Goal: Task Accomplishment & Management: Complete application form

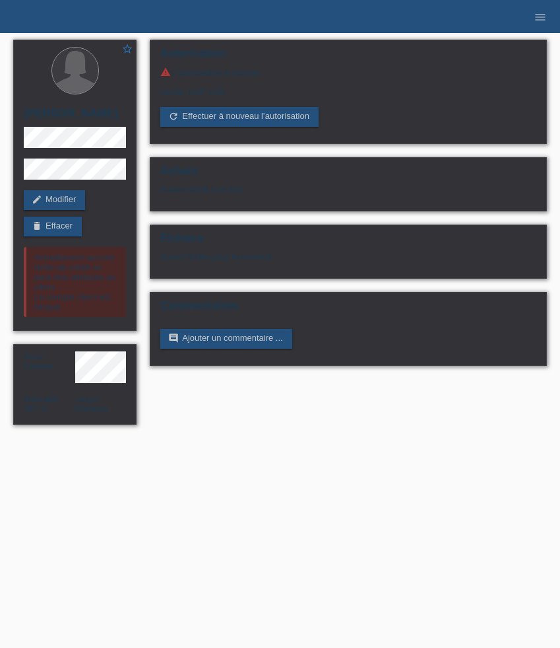
click at [546, 9] on li "menu" at bounding box center [540, 17] width 26 height 34
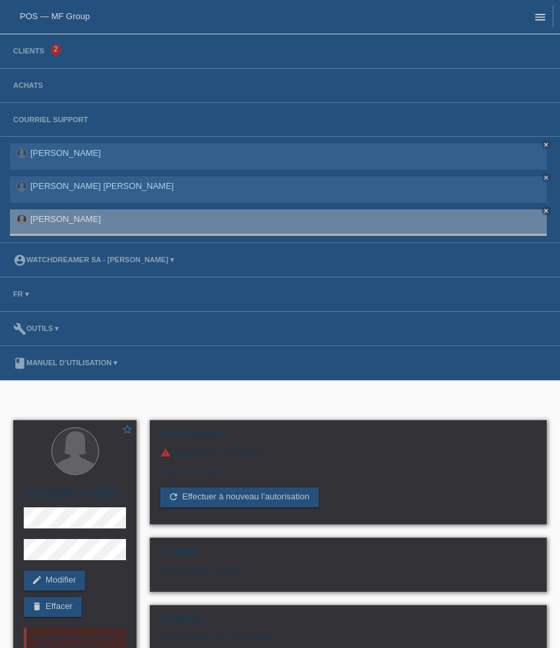
click at [544, 13] on icon "menu" at bounding box center [540, 17] width 13 height 13
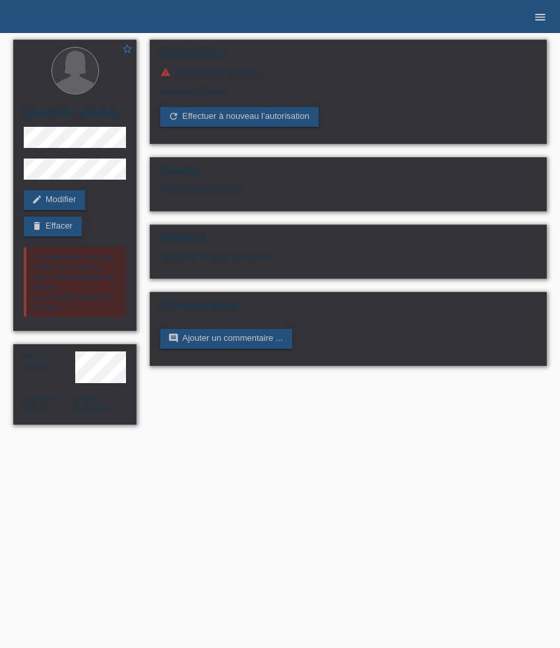
click at [541, 18] on icon "menu" at bounding box center [540, 17] width 13 height 13
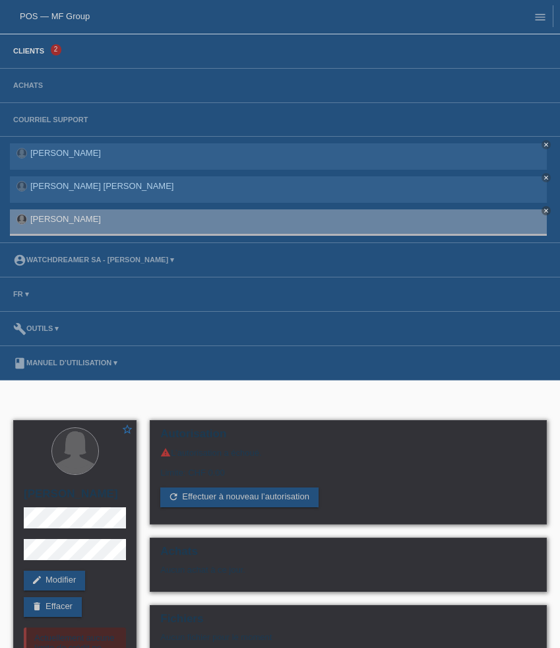
click at [44, 51] on link "Clients" at bounding box center [29, 51] width 44 height 8
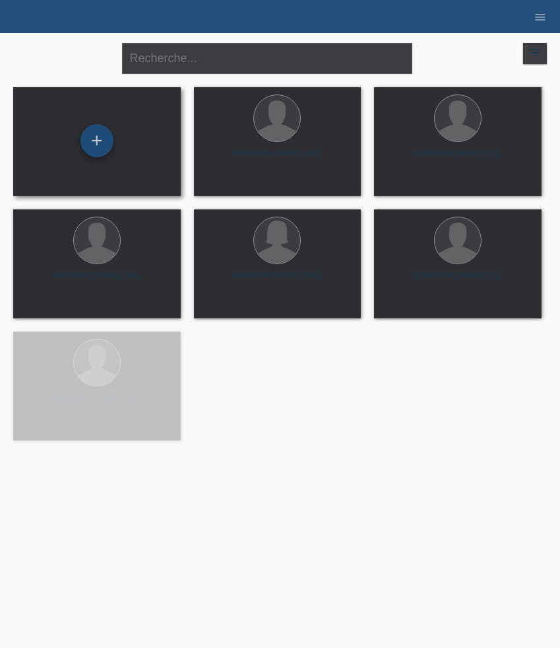
click at [106, 147] on div "+" at bounding box center [97, 140] width 33 height 33
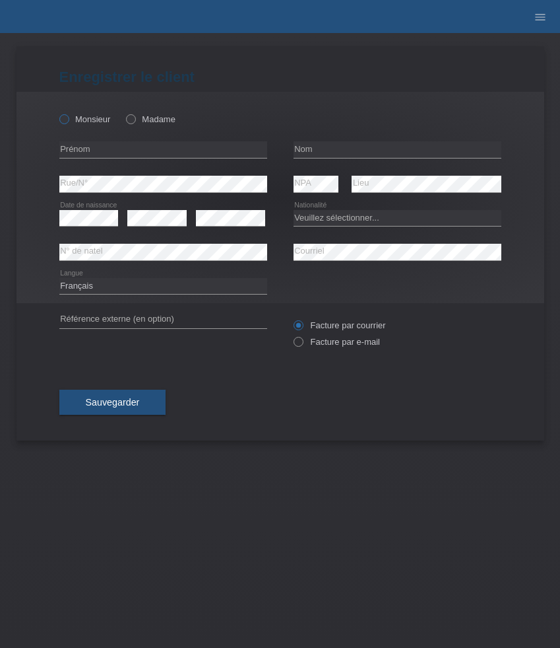
click at [95, 119] on label "Monsieur" at bounding box center [84, 119] width 51 height 10
click at [68, 119] on input "Monsieur" at bounding box center [63, 118] width 9 height 9
radio input "true"
click at [99, 145] on input "text" at bounding box center [163, 149] width 208 height 17
paste input "Diego"
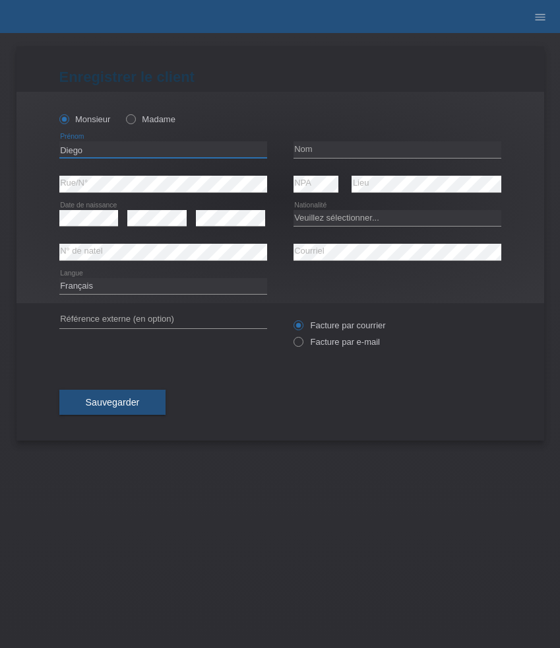
type input "Diego"
click at [327, 142] on input "text" at bounding box center [398, 149] width 208 height 17
paste input "[PERSON_NAME]"
type input "[PERSON_NAME]"
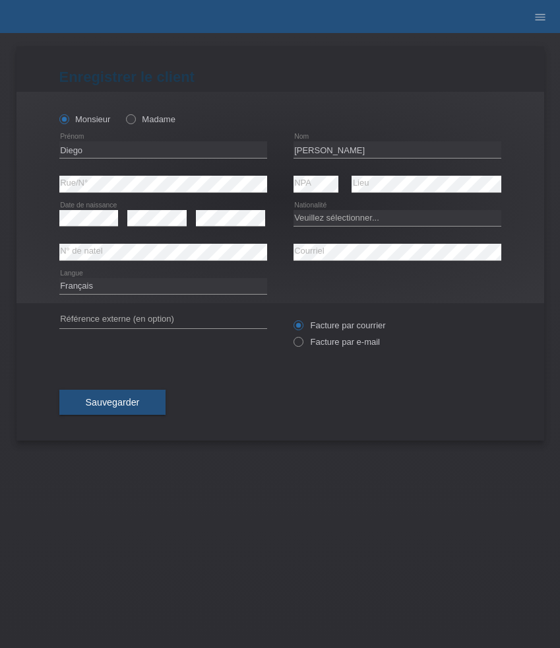
click at [79, 228] on div "error Date de naissance" at bounding box center [88, 218] width 59 height 34
click at [113, 283] on select "Deutsch Français Italiano English" at bounding box center [163, 286] width 208 height 16
click at [59, 278] on select "Deutsch Français Italiano English" at bounding box center [163, 286] width 208 height 16
select select "en"
click at [370, 218] on select "Veuillez sélectionner... Suisse Allemagne Autriche Liechtenstein ------------ A…" at bounding box center [398, 218] width 208 height 16
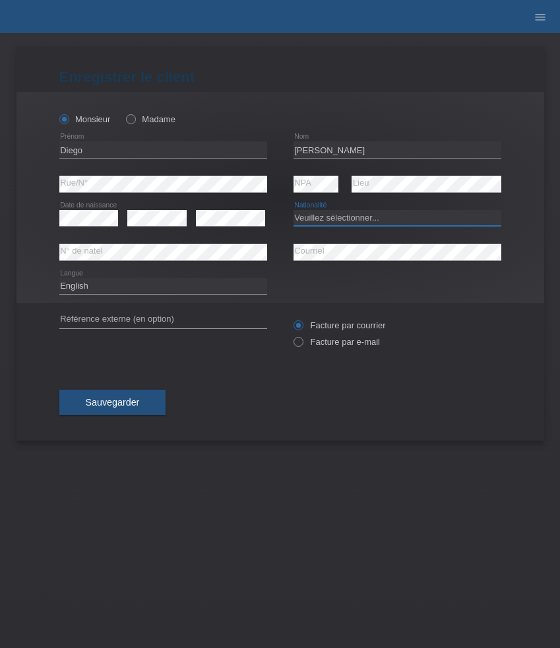
select select "ES"
click at [294, 210] on select "Veuillez sélectionner... Suisse Allemagne Autriche Liechtenstein ------------ A…" at bounding box center [398, 218] width 208 height 16
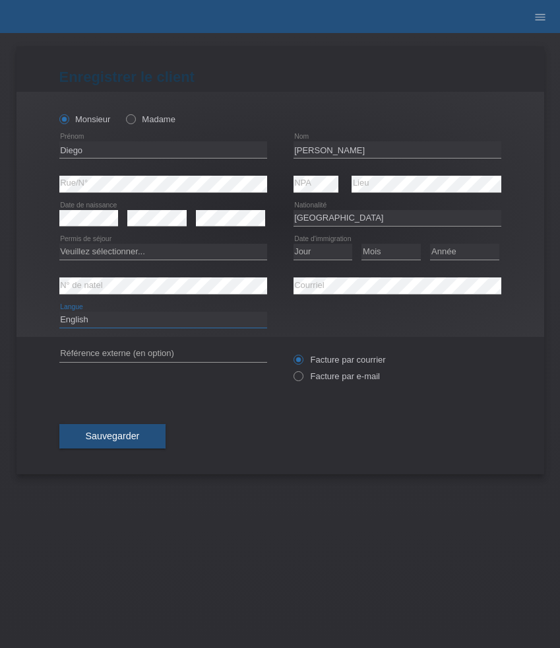
click at [156, 318] on select "Deutsch Français Italiano English" at bounding box center [163, 320] width 208 height 16
select select "de"
click at [59, 312] on select "Deutsch Français Italiano English" at bounding box center [163, 320] width 208 height 16
click at [235, 248] on select "Veuillez sélectionner... C B B - Statut de réfugié Autre" at bounding box center [163, 252] width 208 height 16
select select "C"
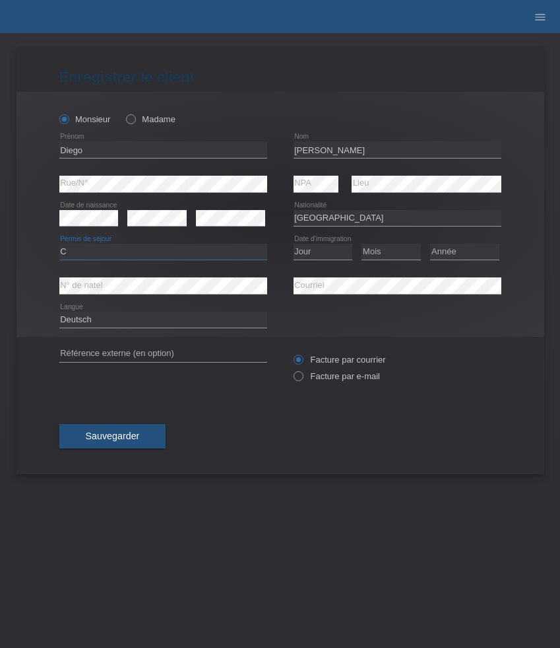
click at [59, 244] on select "Veuillez sélectionner... C B B - Statut de réfugié Autre" at bounding box center [163, 252] width 208 height 16
click at [323, 250] on select "Jour 01 02 03 04 05 06 07 08 09 10 11" at bounding box center [323, 252] width 59 height 16
select select "26"
click at [294, 244] on select "Jour 01 02 03 04 05 06 07 08 09 10 11" at bounding box center [323, 252] width 59 height 16
click at [403, 252] on select "Mois 01 02 03 04 05 06 07 08 09 10 11" at bounding box center [391, 252] width 59 height 16
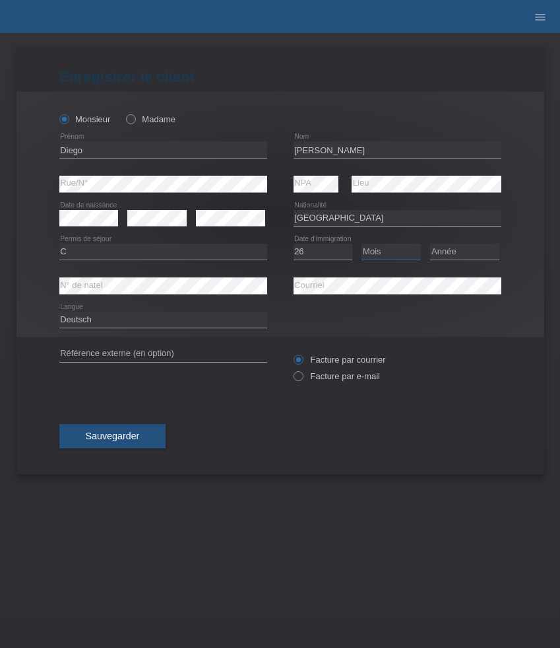
select select "08"
click at [362, 244] on select "Mois 01 02 03 04 05 06 07 08 09 10 11" at bounding box center [391, 252] width 59 height 16
click at [474, 252] on select "Année 2025 2024 2023 2022 2021 2020 2019 2018 2017 2016 2015 2014 2013 2012 201…" at bounding box center [464, 252] width 69 height 16
select select "2010"
click at [430, 244] on select "Année 2025 2024 2023 2022 2021 2020 2019 2018 2017 2016 2015 2014 2013 2012 201…" at bounding box center [464, 252] width 69 height 16
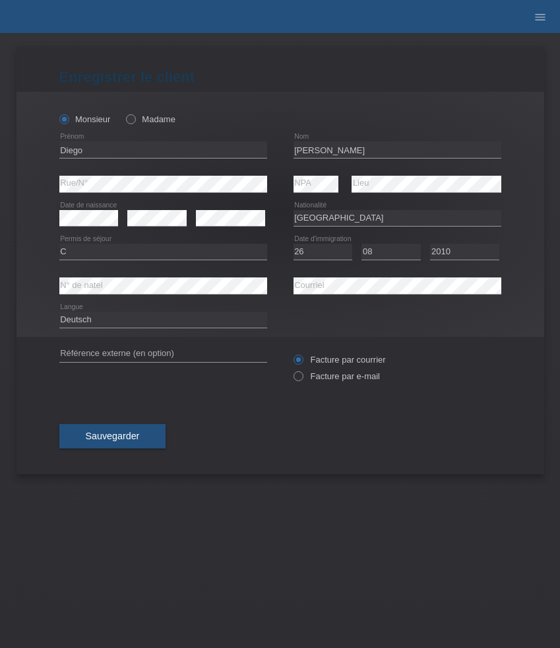
click at [335, 386] on div "Facture par courrier Facture par e-mail" at bounding box center [398, 367] width 208 height 61
click at [335, 384] on div "Facture par courrier Facture par e-mail" at bounding box center [398, 367] width 208 height 33
click at [335, 380] on label "Facture par e-mail" at bounding box center [337, 376] width 86 height 10
click at [302, 380] on input "Facture par e-mail" at bounding box center [298, 379] width 9 height 17
radio input "true"
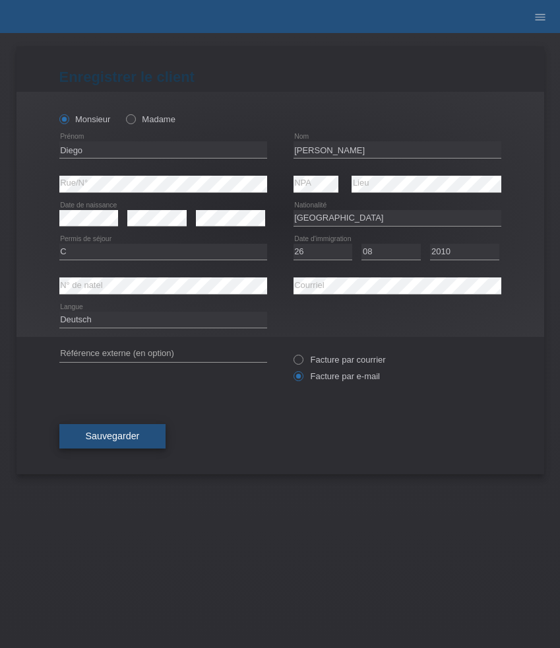
click at [140, 433] on button "Sauvegarder" at bounding box center [112, 436] width 107 height 25
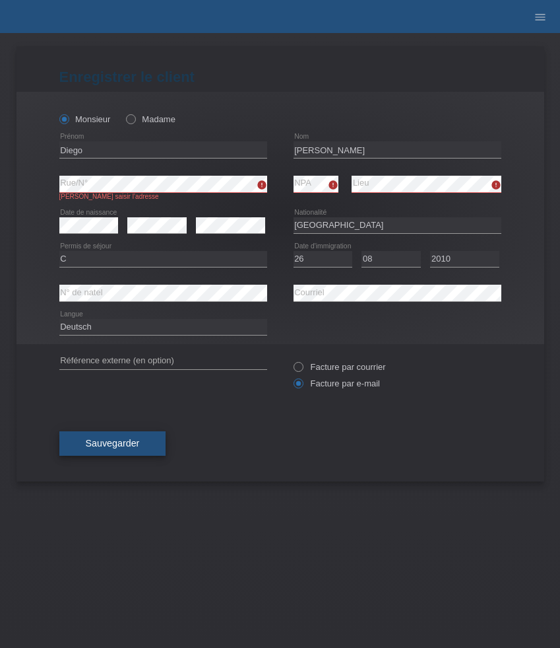
click at [139, 441] on span "Sauvegarder" at bounding box center [113, 443] width 54 height 11
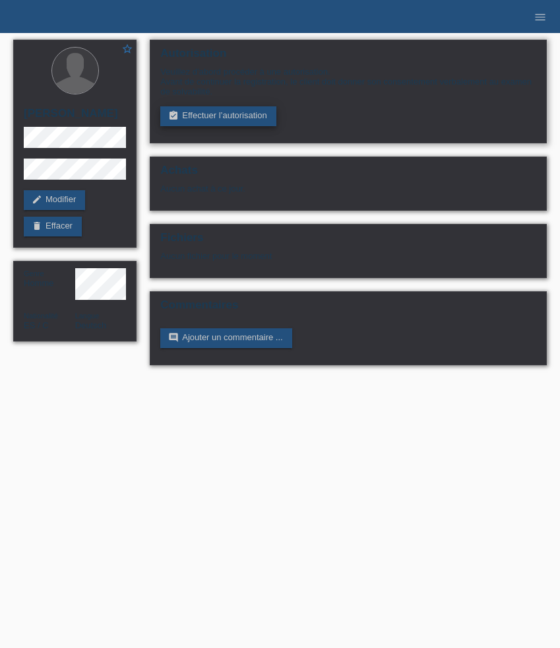
click at [221, 119] on link "assignment_turned_in Effectuer l’autorisation" at bounding box center [218, 116] width 116 height 20
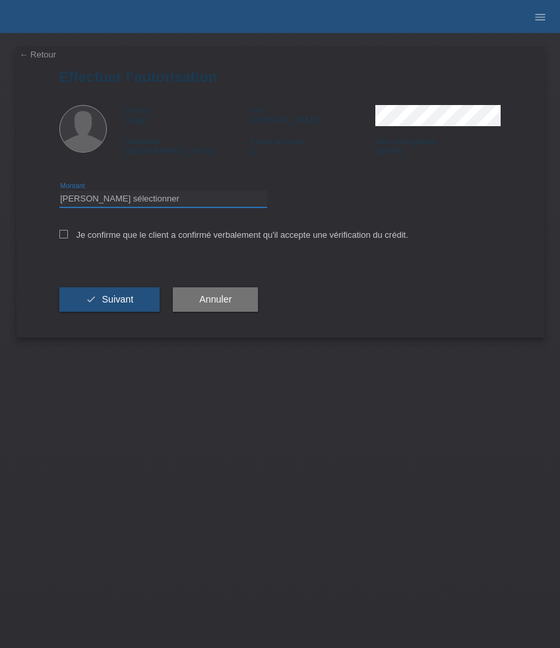
click at [168, 201] on select "Veuillez sélectionner CHF 1.00 - CHF 499.00 CHF 500.00 - CHF 1'999.00 CHF 2'000…" at bounding box center [163, 199] width 208 height 16
select select "3"
click at [59, 193] on select "Veuillez sélectionner CHF 1.00 - CHF 499.00 CHF 500.00 - CHF 1'999.00 CHF 2'000…" at bounding box center [163, 199] width 208 height 16
click at [130, 231] on label "Je confirme que le client a confirmé verbalement qu'il accepte une vérification…" at bounding box center [233, 235] width 349 height 10
click at [68, 231] on input "Je confirme que le client a confirmé verbalement qu'il accepte une vérification…" at bounding box center [63, 234] width 9 height 9
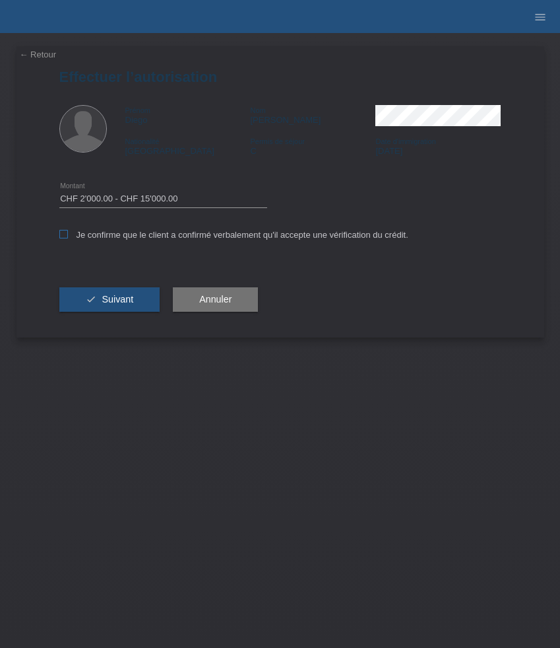
checkbox input "true"
click at [117, 295] on button "check Suivant" at bounding box center [109, 299] width 101 height 25
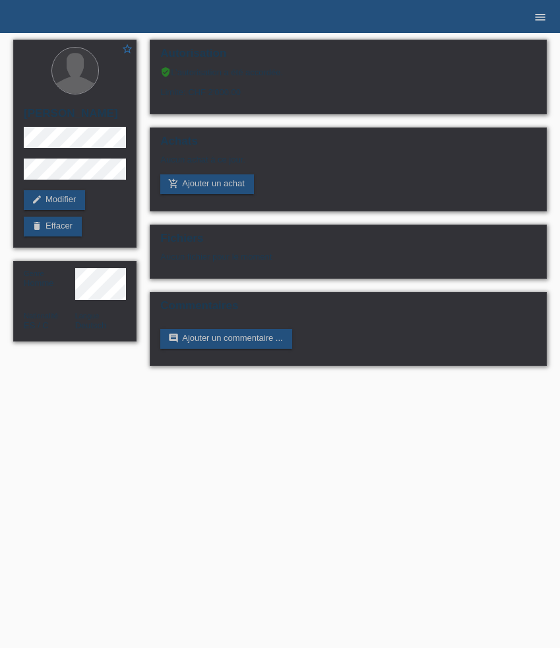
click at [535, 22] on icon "menu" at bounding box center [540, 17] width 13 height 13
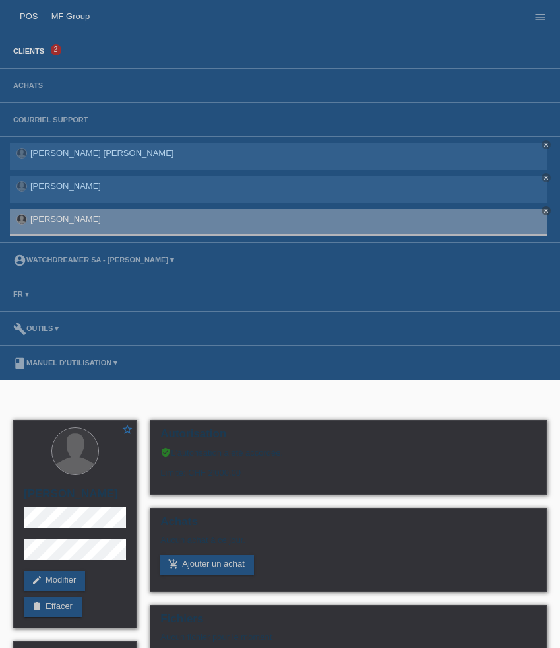
click at [36, 51] on link "Clients" at bounding box center [29, 51] width 44 height 8
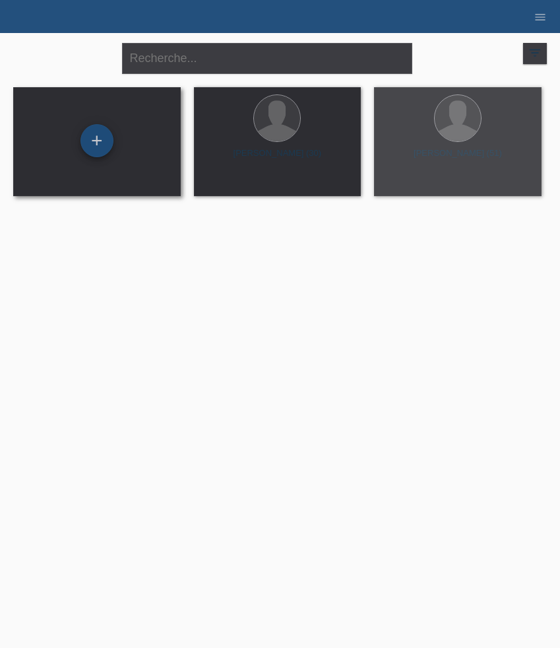
click at [96, 152] on div "+" at bounding box center [97, 140] width 33 height 33
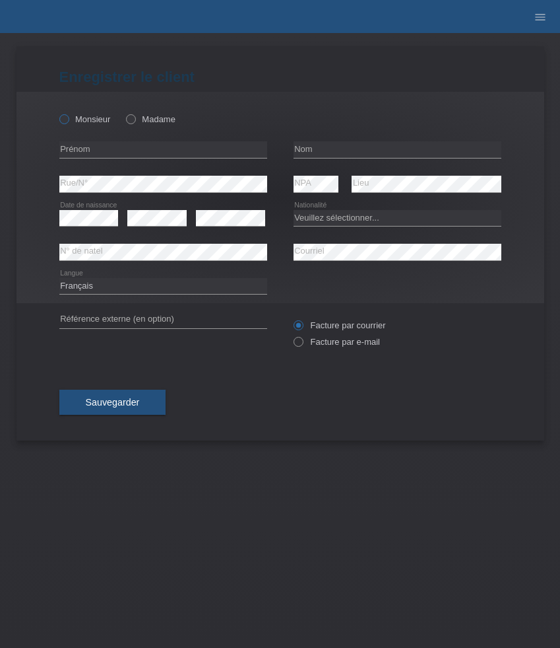
click at [99, 116] on label "Monsieur" at bounding box center [84, 119] width 51 height 10
click at [68, 116] on input "Monsieur" at bounding box center [63, 118] width 9 height 9
radio input "true"
click at [143, 149] on input "text" at bounding box center [163, 149] width 208 height 17
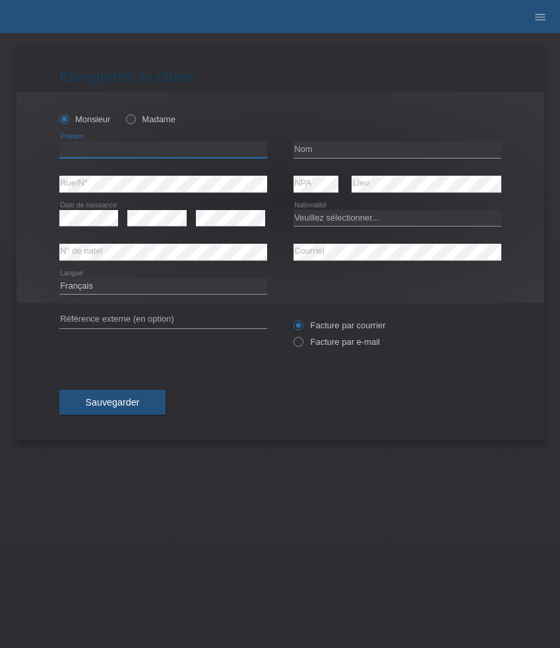
paste input "Vinicius"
type input "Vinicius"
click at [351, 147] on input "text" at bounding box center [398, 149] width 208 height 17
paste input "Batista De Sousa"
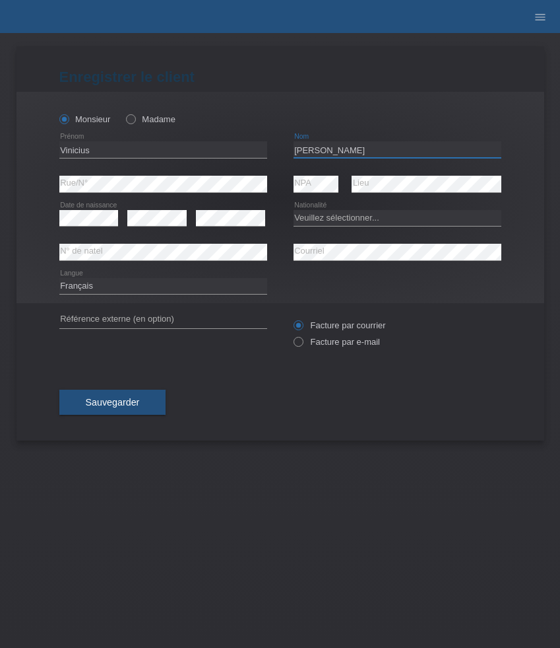
type input "Batista De Sousa"
click at [139, 288] on select "Deutsch Français Italiano English" at bounding box center [163, 286] width 208 height 16
click at [138, 285] on select "Deutsch Français Italiano English" at bounding box center [163, 286] width 208 height 16
select select "en"
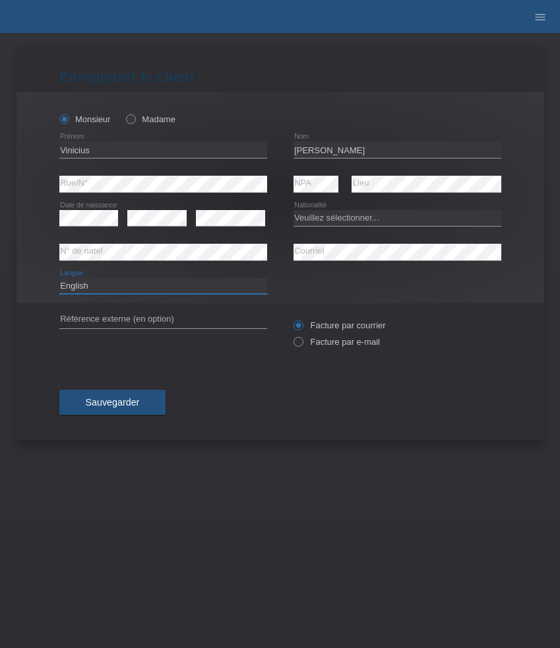
click at [59, 278] on select "Deutsch Français Italiano English" at bounding box center [163, 286] width 208 height 16
click at [395, 224] on select "Veuillez sélectionner... Suisse Allemagne Autriche Liechtenstein ------------ A…" at bounding box center [398, 218] width 208 height 16
select select "BR"
click at [294, 210] on select "Veuillez sélectionner... Suisse Allemagne Autriche Liechtenstein ------------ A…" at bounding box center [398, 218] width 208 height 16
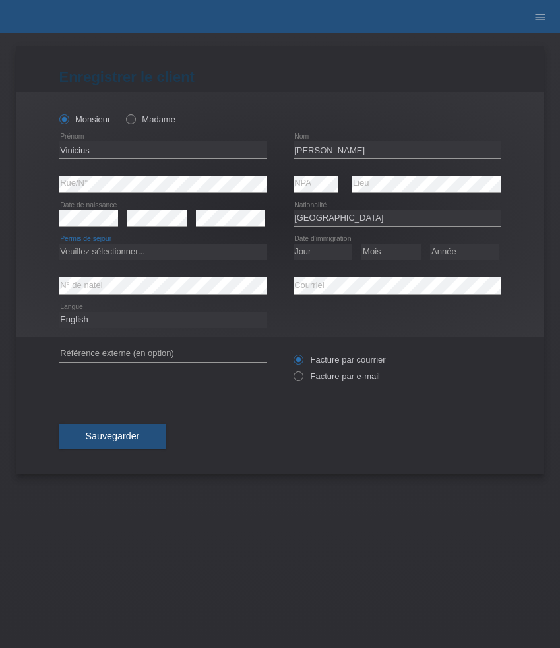
click at [227, 254] on select "Veuillez sélectionner... C B B - Statut de réfugié Autre" at bounding box center [163, 252] width 208 height 16
select select "C"
click at [59, 244] on select "Veuillez sélectionner... C B B - Statut de réfugié Autre" at bounding box center [163, 252] width 208 height 16
click at [329, 254] on select "Jour 01 02 03 04 05 06 07 08 09 10 11" at bounding box center [323, 252] width 59 height 16
select select "24"
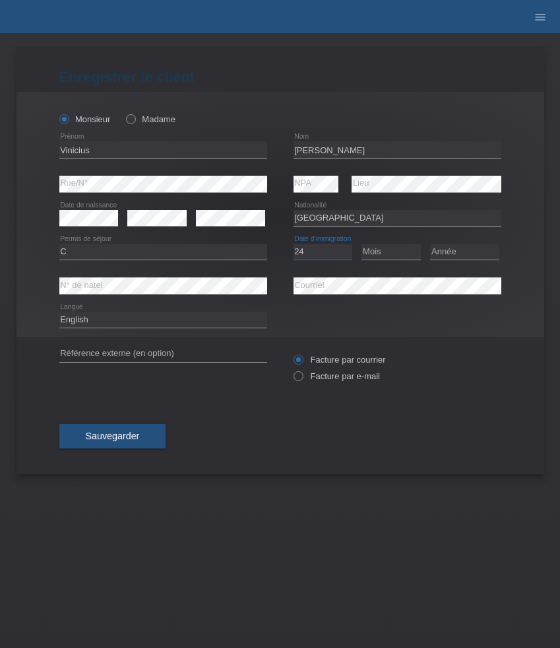
click at [294, 244] on select "Jour 01 02 03 04 05 06 07 08 09 10 11" at bounding box center [323, 252] width 59 height 16
click at [382, 252] on select "Mois 01 02 03 04 05 06 07 08 09 10 11" at bounding box center [391, 252] width 59 height 16
select select "02"
click at [362, 244] on select "Mois 01 02 03 04 05 06 07 08 09 10 11" at bounding box center [391, 252] width 59 height 16
click at [471, 254] on select "Année 2025 2024 2023 2022 2021 2020 2019 2018 2017 2016 2015 2014 2013 2012 201…" at bounding box center [464, 252] width 69 height 16
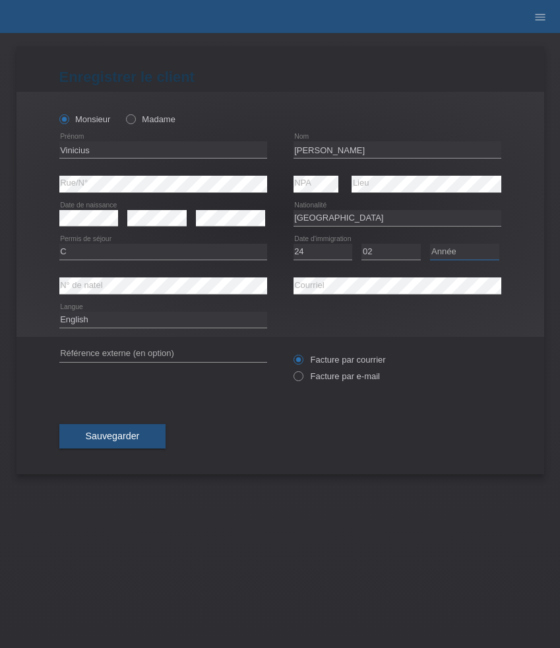
select select "2016"
click at [430, 244] on select "Année 2025 2024 2023 2022 2021 2020 2019 2018 2017 2016 2015 2014 2013 2012 201…" at bounding box center [464, 252] width 69 height 16
click at [323, 378] on label "Facture par e-mail" at bounding box center [337, 376] width 86 height 10
click at [302, 378] on input "Facture par e-mail" at bounding box center [298, 379] width 9 height 17
radio input "true"
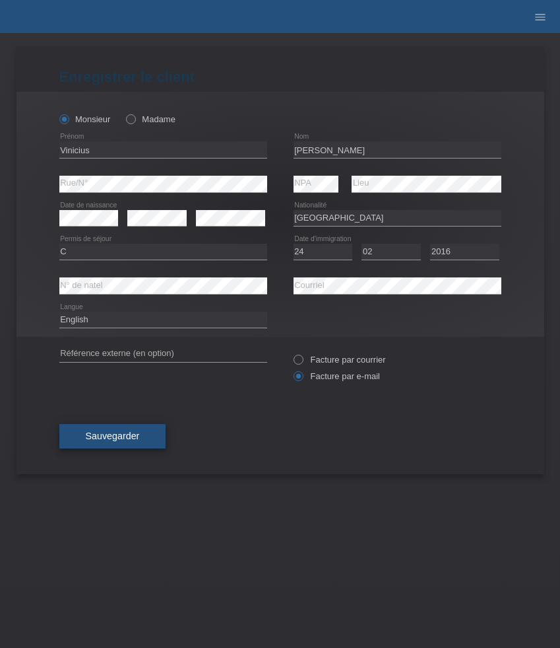
click at [125, 435] on span "Sauvegarder" at bounding box center [113, 435] width 54 height 11
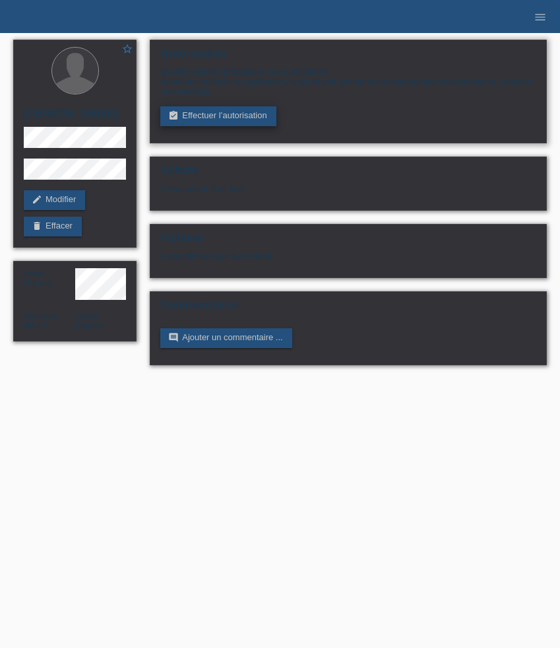
click at [218, 121] on link "assignment_turned_in Effectuer l’autorisation" at bounding box center [218, 116] width 116 height 20
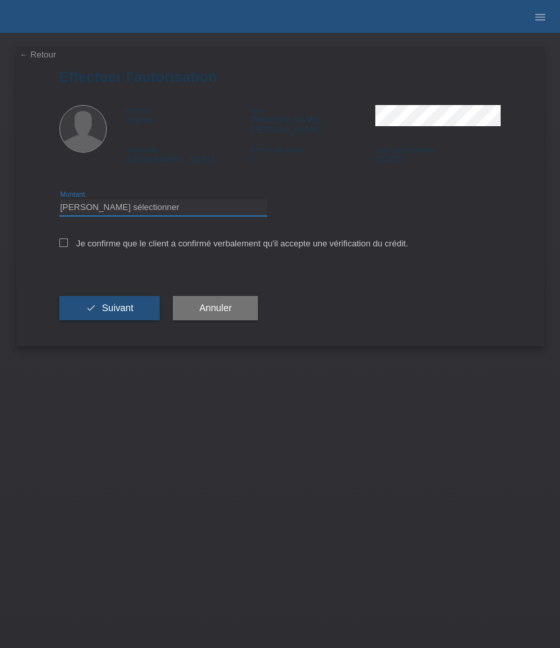
click at [145, 205] on select "Veuillez sélectionner CHF 1.00 - CHF 499.00 CHF 500.00 - CHF 1'999.00 CHF 2'000…" at bounding box center [163, 207] width 208 height 16
select select "3"
click at [59, 199] on select "Veuillez sélectionner CHF 1.00 - CHF 499.00 CHF 500.00 - CHF 1'999.00 CHF 2'000…" at bounding box center [163, 207] width 208 height 16
click at [118, 239] on label "Je confirme que le client a confirmé verbalement qu'il accepte une vérification…" at bounding box center [233, 243] width 349 height 10
click at [68, 239] on input "Je confirme que le client a confirmé verbalement qu'il accepte une vérification…" at bounding box center [63, 242] width 9 height 9
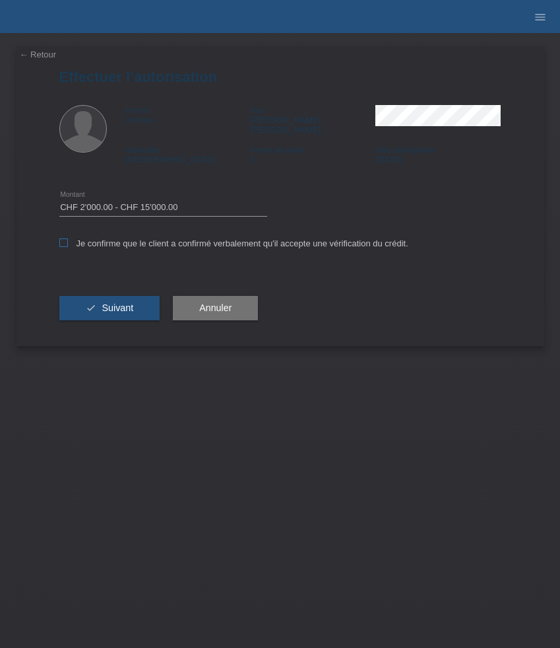
checkbox input "true"
click at [116, 302] on span "Suivant" at bounding box center [118, 307] width 32 height 11
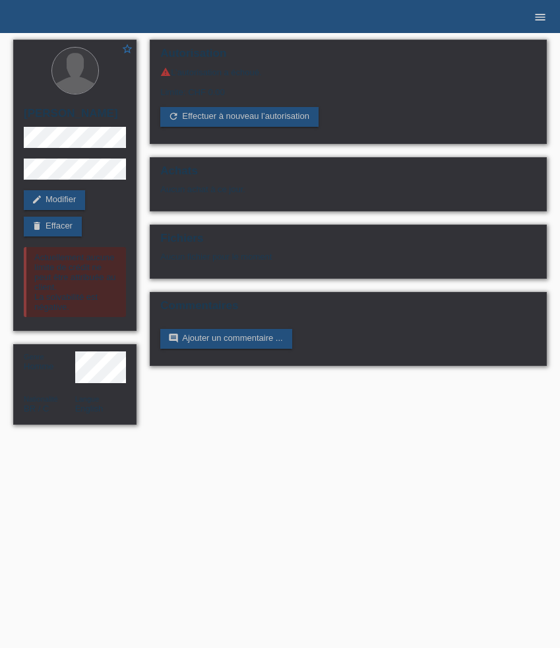
click at [539, 17] on icon "menu" at bounding box center [540, 17] width 13 height 13
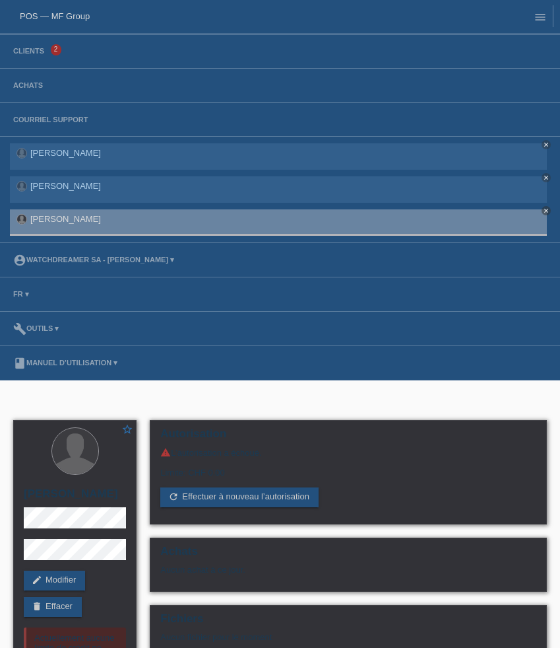
click at [36, 47] on li "Clients 2" at bounding box center [280, 51] width 560 height 34
click at [34, 55] on link "Clients" at bounding box center [29, 51] width 44 height 8
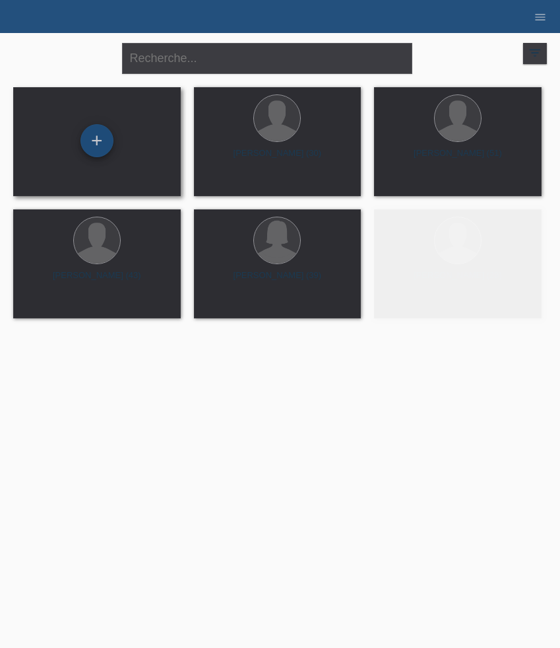
click at [87, 141] on div "+" at bounding box center [97, 140] width 33 height 33
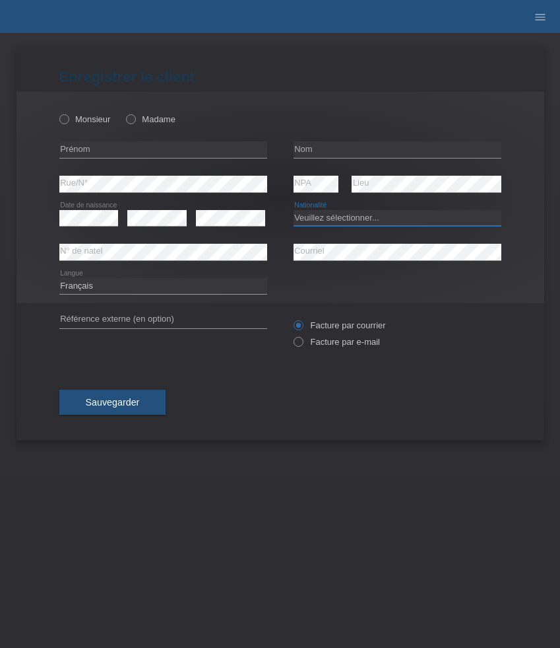
click at [326, 215] on select "Veuillez sélectionner... [GEOGRAPHIC_DATA] [GEOGRAPHIC_DATA] [GEOGRAPHIC_DATA] …" at bounding box center [398, 218] width 208 height 16
select select "XK"
click at [294, 210] on select "Veuillez sélectionner... [GEOGRAPHIC_DATA] [GEOGRAPHIC_DATA] [GEOGRAPHIC_DATA] …" at bounding box center [398, 218] width 208 height 16
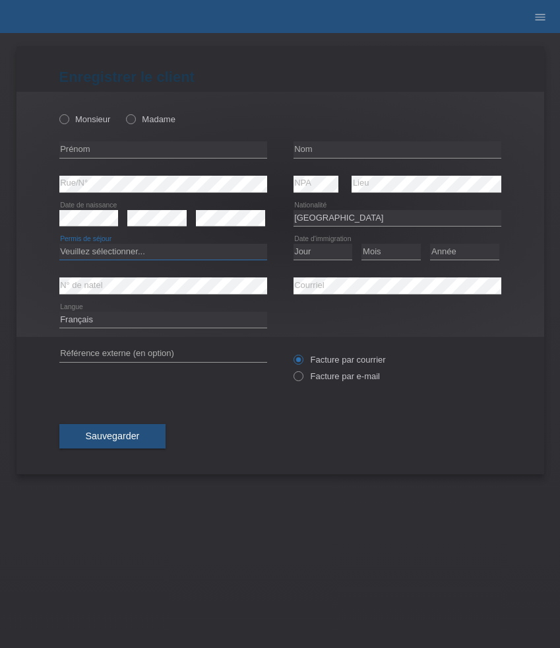
click at [201, 255] on select "Veuillez sélectionner... C B B - Statut de réfugié Autre" at bounding box center [163, 252] width 208 height 16
select select "B"
click at [59, 244] on select "Veuillez sélectionner... C B B - Statut de réfugié Autre" at bounding box center [163, 252] width 208 height 16
click at [323, 250] on select "Jour 01 02 03 04 05 06 07 08 09 10 11" at bounding box center [323, 252] width 59 height 16
select select "01"
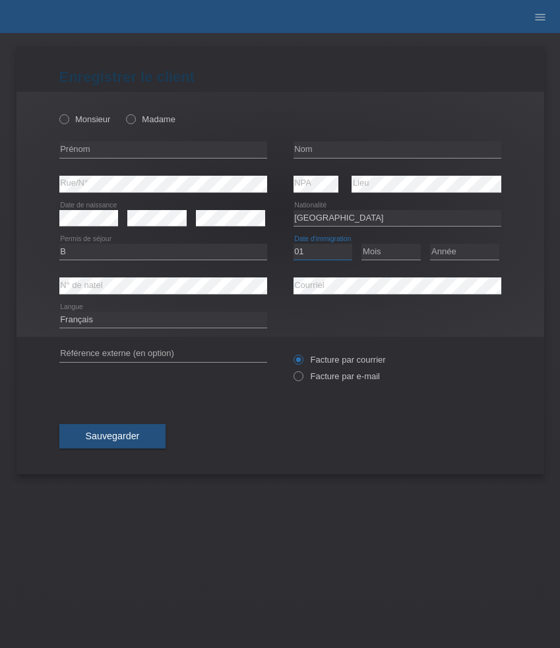
click at [294, 244] on select "Jour 01 02 03 04 05 06 07 08 09 10 11" at bounding box center [323, 252] width 59 height 16
click at [372, 263] on div "Mois 01 02 03 04 05 06 07 08 09 10 11 12 error" at bounding box center [391, 252] width 59 height 34
click at [378, 260] on icon at bounding box center [391, 259] width 59 height 1
click at [386, 250] on select "Mois 01 02 03 04 05 06 07 08 09 10 11" at bounding box center [391, 252] width 59 height 16
select select "01"
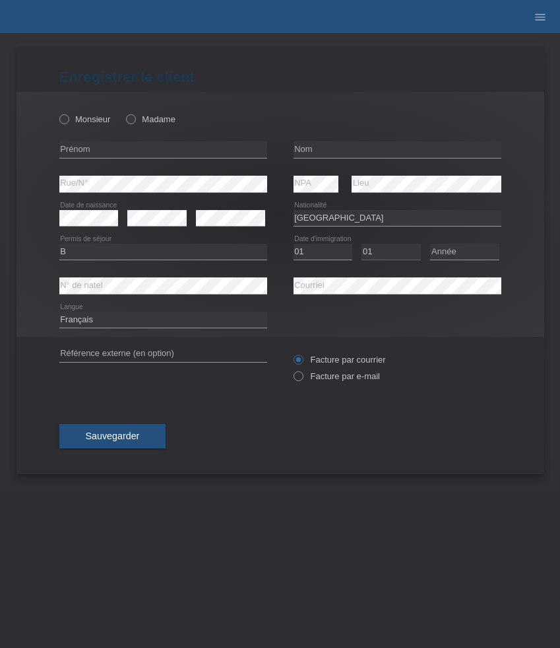
click at [362, 244] on select "Mois 01 02 03 04 05 06 07 08 09 10 11" at bounding box center [391, 252] width 59 height 16
click at [475, 252] on select "Année 2025 2024 2023 2022 2021 2020 2019 2018 2017 2016 2015 2014 2013 2012 201…" at bounding box center [464, 252] width 69 height 16
select select "2015"
click at [430, 244] on select "Année 2025 2024 2023 2022 2021 2020 2019 2018 2017 2016 2015 2014 2013 2012 201…" at bounding box center [464, 252] width 69 height 16
click at [99, 154] on input "text" at bounding box center [163, 149] width 208 height 17
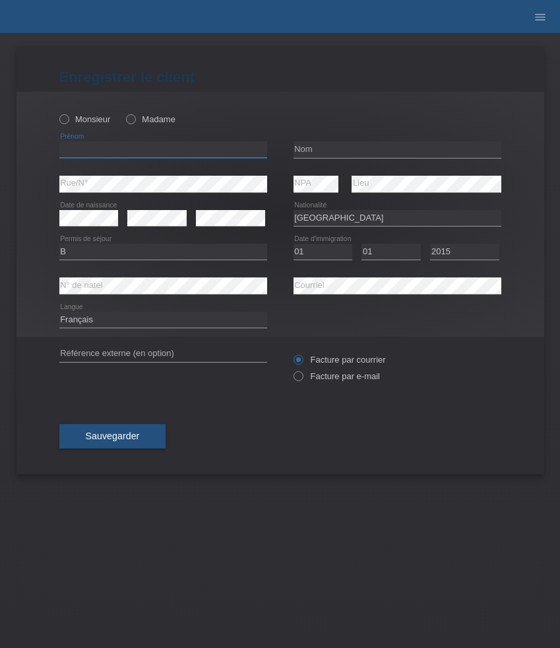
click at [99, 154] on input "text" at bounding box center [163, 149] width 208 height 17
paste input "Munir"
type input "Munir"
click at [57, 112] on icon at bounding box center [57, 112] width 0 height 0
click at [66, 119] on input "Monsieur" at bounding box center [63, 118] width 9 height 9
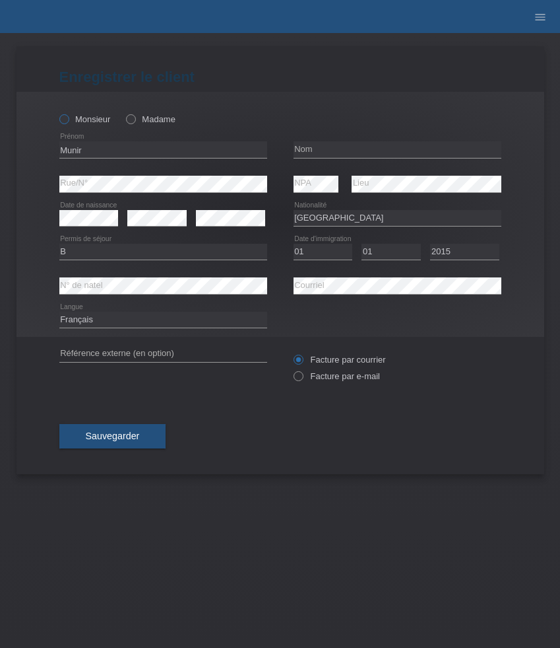
radio input "true"
click at [364, 149] on input "text" at bounding box center [398, 149] width 208 height 17
paste input "Sinanoski"
type input "Sinanoski"
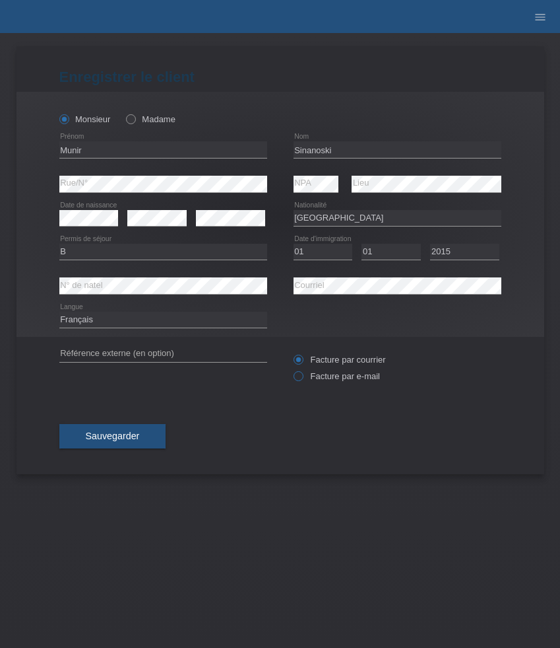
click at [327, 373] on label "Facture par e-mail" at bounding box center [337, 376] width 86 height 10
click at [302, 373] on input "Facture par e-mail" at bounding box center [298, 379] width 9 height 17
radio input "true"
click at [148, 438] on button "Sauvegarder" at bounding box center [112, 436] width 107 height 25
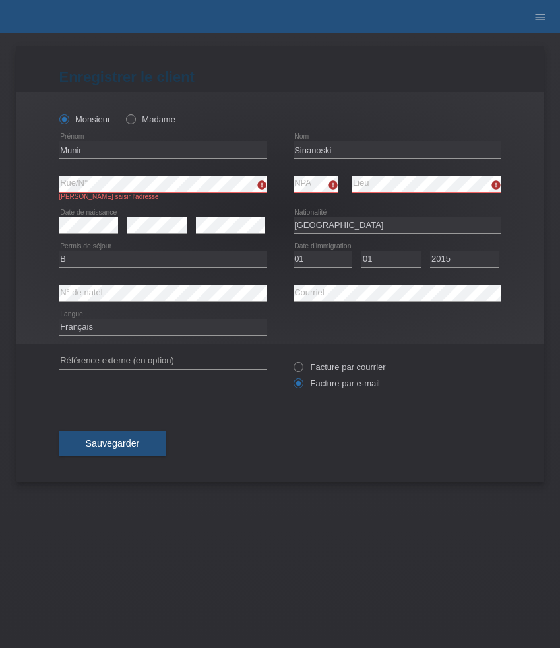
click at [207, 465] on div "Sauvegarder" at bounding box center [280, 443] width 442 height 77
click at [141, 450] on button "Sauvegarder" at bounding box center [112, 443] width 107 height 25
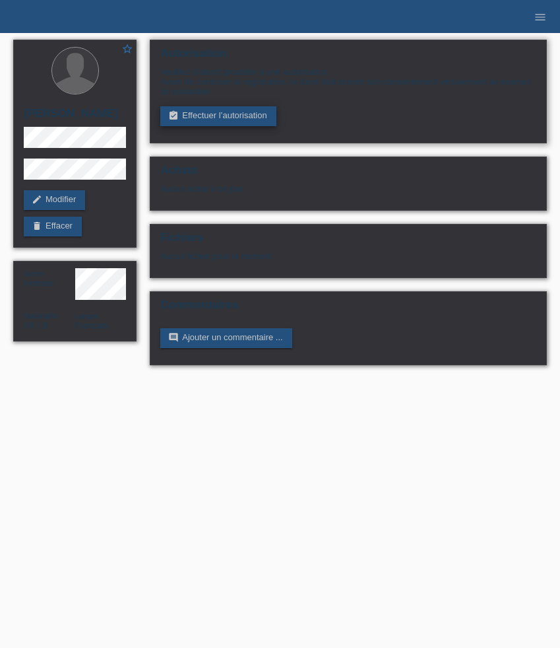
click at [253, 121] on link "assignment_turned_in Effectuer l’autorisation" at bounding box center [218, 116] width 116 height 20
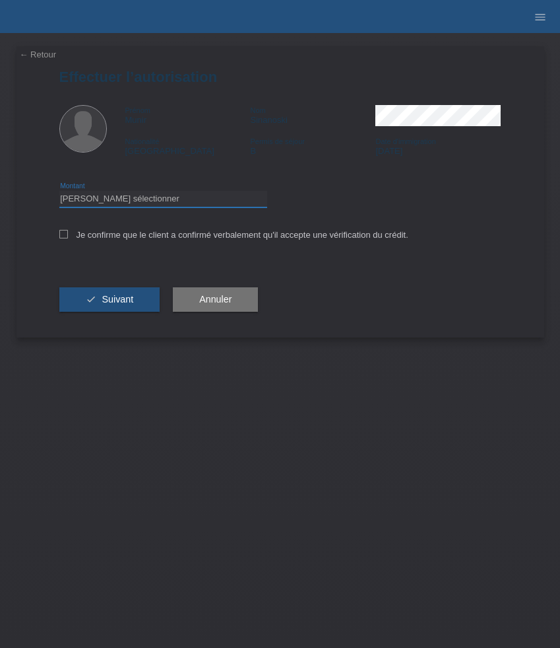
click at [185, 203] on select "Veuillez sélectionner CHF 1.00 - CHF 499.00 CHF 500.00 - CHF 1'999.00 CHF 2'000…" at bounding box center [163, 199] width 208 height 16
select select "3"
click at [59, 193] on select "Veuillez sélectionner CHF 1.00 - CHF 499.00 CHF 500.00 - CHF 1'999.00 CHF 2'000…" at bounding box center [163, 199] width 208 height 16
click at [123, 232] on label "Je confirme que le client a confirmé verbalement qu'il accepte une vérification…" at bounding box center [233, 235] width 349 height 10
click at [68, 232] on input "Je confirme que le client a confirmé verbalement qu'il accepte une vérification…" at bounding box center [63, 234] width 9 height 9
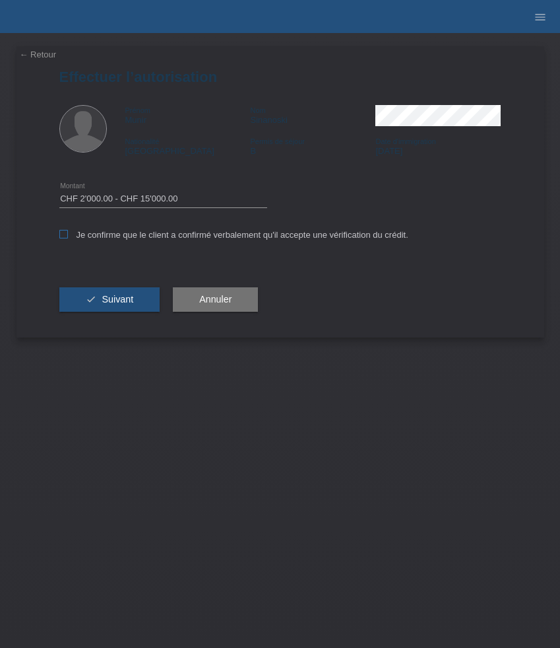
checkbox input "true"
click at [123, 300] on span "Suivant" at bounding box center [118, 299] width 32 height 11
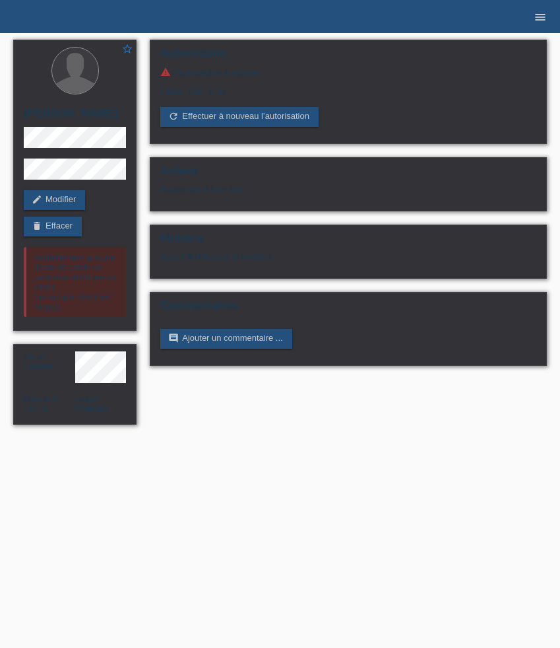
click at [538, 17] on icon "menu" at bounding box center [540, 17] width 13 height 13
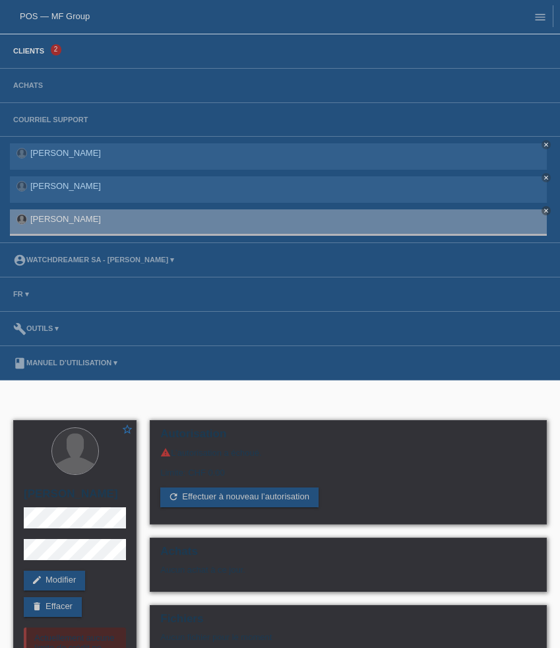
click at [20, 54] on link "Clients" at bounding box center [29, 51] width 44 height 8
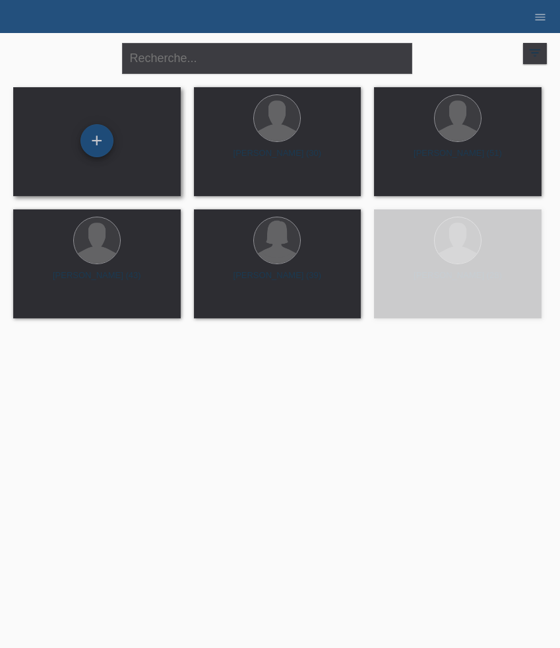
click at [98, 152] on div "+" at bounding box center [97, 140] width 33 height 33
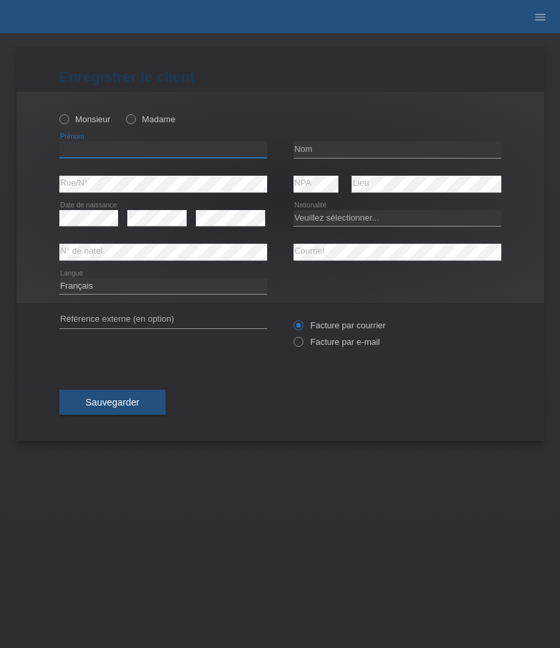
click at [77, 148] on input "text" at bounding box center [163, 149] width 208 height 17
paste input "Besmir"
type input "Besmir"
click at [71, 125] on div "Monsieur Madame" at bounding box center [163, 119] width 208 height 27
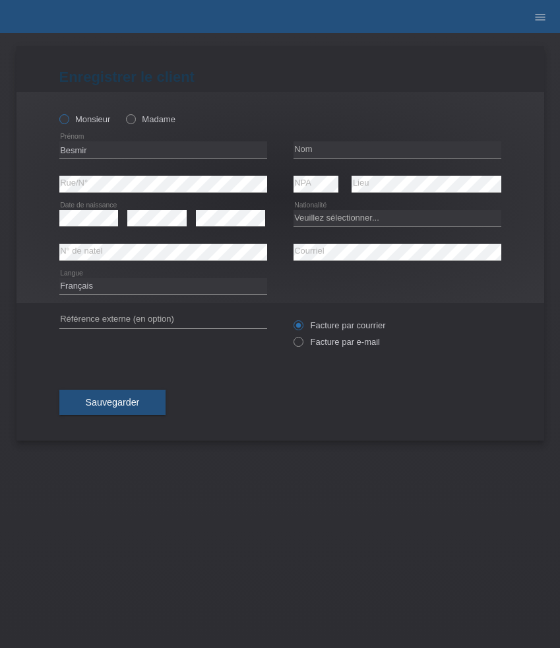
click at [57, 112] on icon at bounding box center [57, 112] width 0 height 0
click at [65, 121] on input "Monsieur" at bounding box center [63, 118] width 9 height 9
radio input "true"
click at [362, 147] on input "text" at bounding box center [398, 149] width 208 height 17
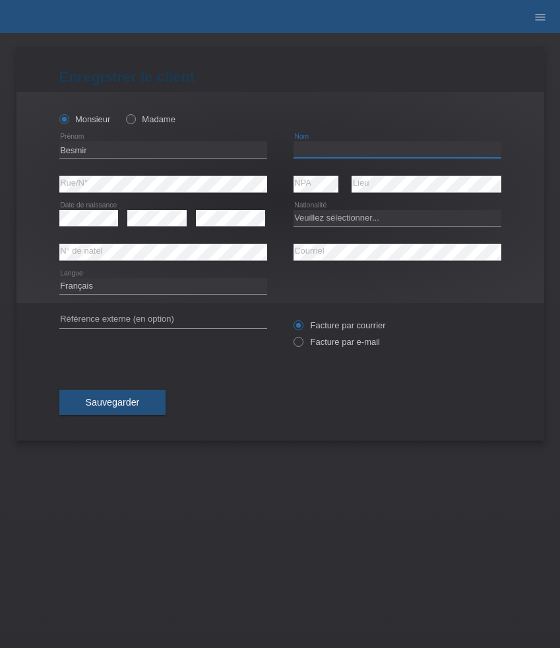
paste input "Zmajlaj"
type input "Zmajlaj"
click at [334, 217] on select "Veuillez sélectionner... Suisse Allemagne Autriche Liechtenstein ------------ A…" at bounding box center [398, 218] width 208 height 16
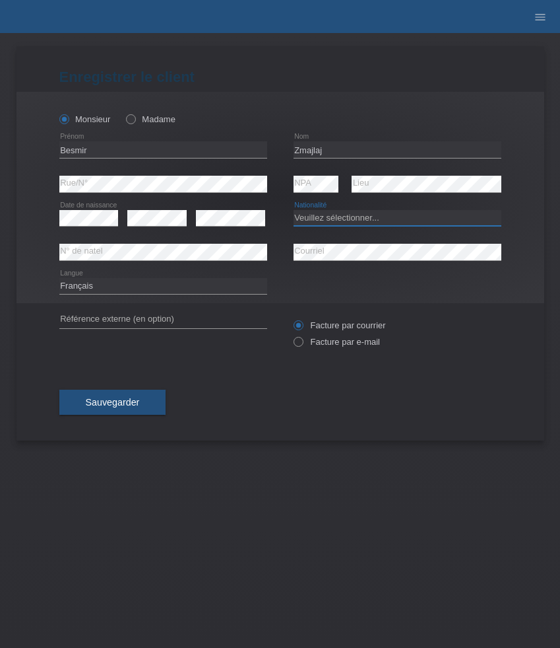
select select "XK"
click at [294, 210] on select "Veuillez sélectionner... Suisse Allemagne Autriche Liechtenstein ------------ A…" at bounding box center [398, 218] width 208 height 16
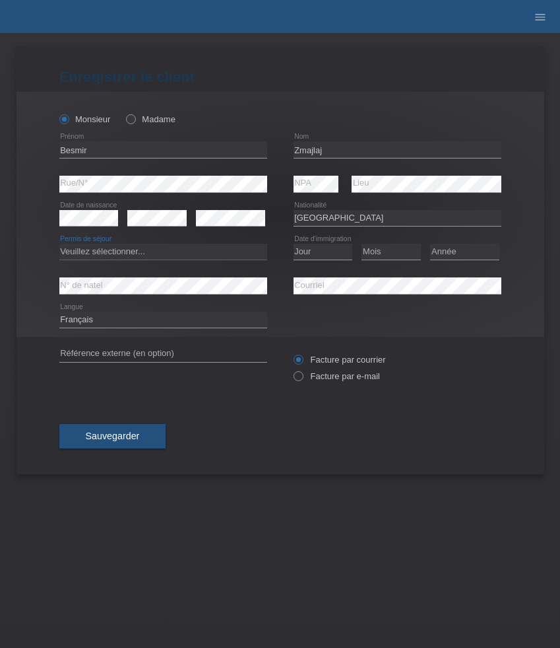
click at [191, 255] on select "Veuillez sélectionner... C B B - Statut de réfugié Autre" at bounding box center [163, 252] width 208 height 16
select select "B"
click at [59, 244] on select "Veuillez sélectionner... C B B - Statut de réfugié Autre" at bounding box center [163, 252] width 208 height 16
click at [330, 254] on select "Jour 01 02 03 04 05 06 07 08 09 10 11" at bounding box center [323, 252] width 59 height 16
select select "08"
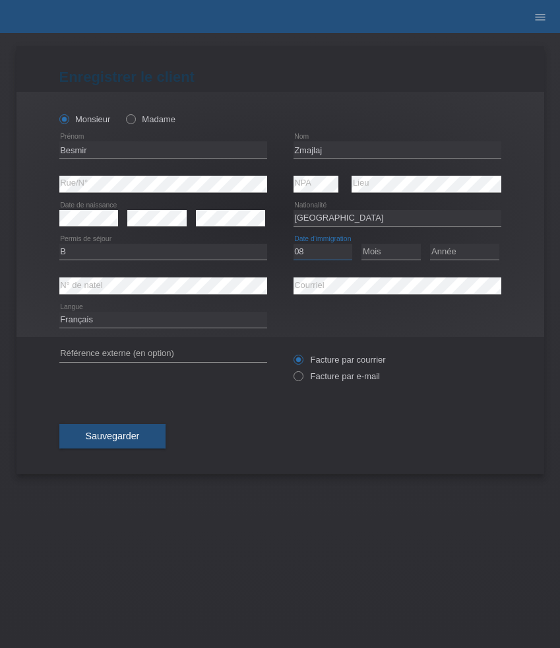
click at [294, 244] on select "Jour 01 02 03 04 05 06 07 08 09 10 11" at bounding box center [323, 252] width 59 height 16
click at [389, 251] on select "Mois 01 02 03 04 05 06 07 08 09 10 11" at bounding box center [391, 252] width 59 height 16
select select "08"
click at [362, 244] on select "Mois 01 02 03 04 05 06 07 08 09 10 11" at bounding box center [391, 252] width 59 height 16
click at [453, 255] on select "Année 2025 2024 2023 2022 2021 2020 2019 2018 2017 2016 2015 2014 2013 2012 201…" at bounding box center [464, 252] width 69 height 16
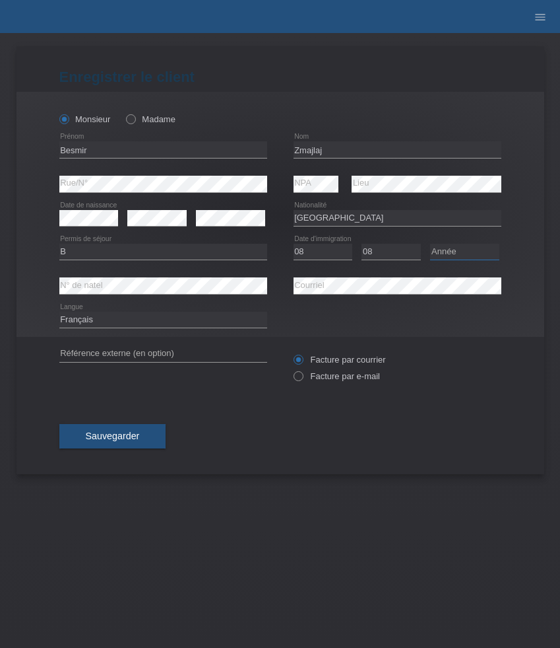
select select "1994"
click at [430, 244] on select "Année 2025 2024 2023 2022 2021 2020 2019 2018 2017 2016 2015 2014 2013 2012 201…" at bounding box center [464, 252] width 69 height 16
click at [317, 379] on label "Facture par e-mail" at bounding box center [337, 376] width 86 height 10
click at [302, 379] on input "Facture par e-mail" at bounding box center [298, 379] width 9 height 17
radio input "true"
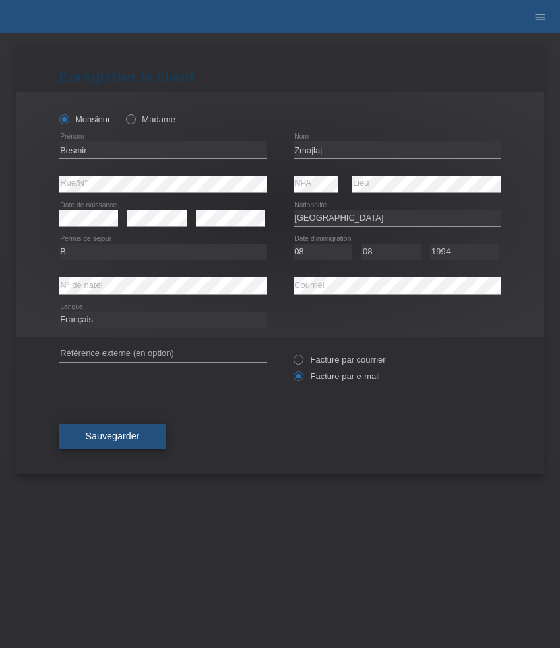
click at [137, 436] on span "Sauvegarder" at bounding box center [113, 435] width 54 height 11
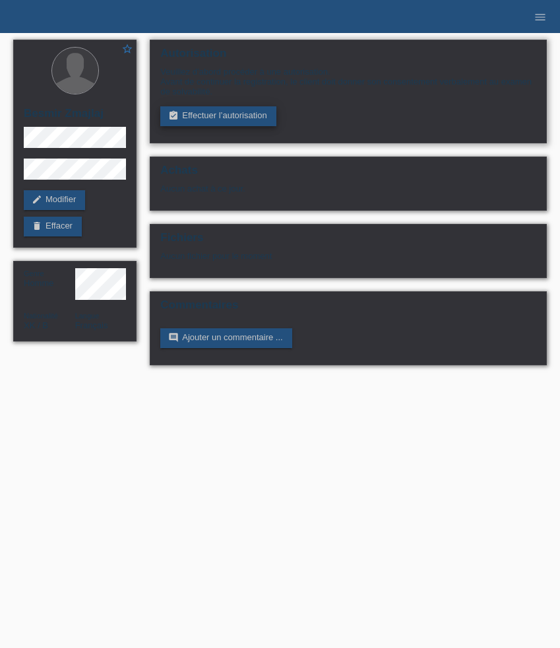
click at [257, 118] on link "assignment_turned_in Effectuer l’autorisation" at bounding box center [218, 116] width 116 height 20
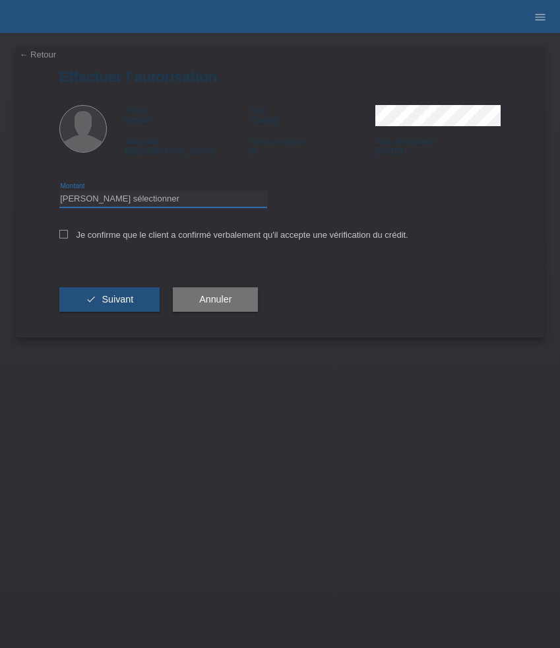
click at [210, 207] on select "Veuillez sélectionner CHF 1.00 - CHF 499.00 CHF 500.00 - CHF 1'999.00 CHF 2'000…" at bounding box center [163, 199] width 208 height 16
select select "3"
click at [59, 193] on select "Veuillez sélectionner CHF 1.00 - CHF 499.00 CHF 500.00 - CHF 1'999.00 CHF 2'000…" at bounding box center [163, 199] width 208 height 16
click at [183, 240] on label "Je confirme que le client a confirmé verbalement qu'il accepte une vérification…" at bounding box center [233, 235] width 349 height 10
click at [68, 238] on input "Je confirme que le client a confirmé verbalement qu'il accepte une vérification…" at bounding box center [63, 234] width 9 height 9
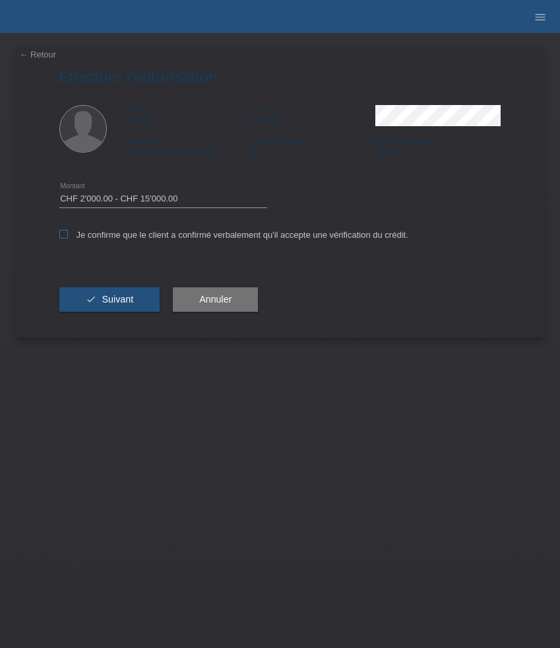
checkbox input "true"
click at [125, 302] on span "Suivant" at bounding box center [118, 299] width 32 height 11
